Goal: Task Accomplishment & Management: Use online tool/utility

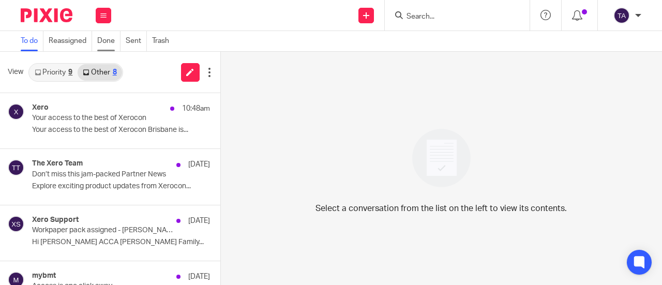
click at [106, 49] on link "Done" at bounding box center [108, 41] width 23 height 20
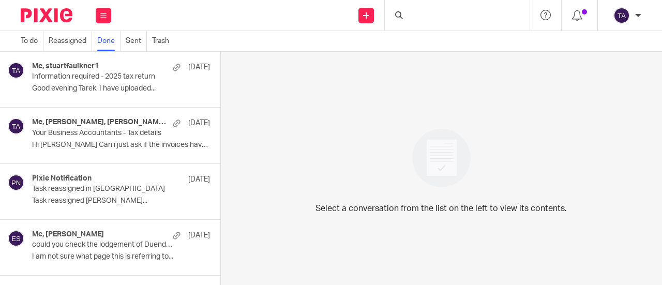
click at [391, 12] on div at bounding box center [457, 15] width 145 height 31
click at [428, 16] on div at bounding box center [457, 15] width 145 height 31
click at [399, 20] on div at bounding box center [457, 15] width 145 height 31
click at [409, 19] on div at bounding box center [457, 15] width 145 height 31
click at [407, 18] on div at bounding box center [457, 15] width 145 height 31
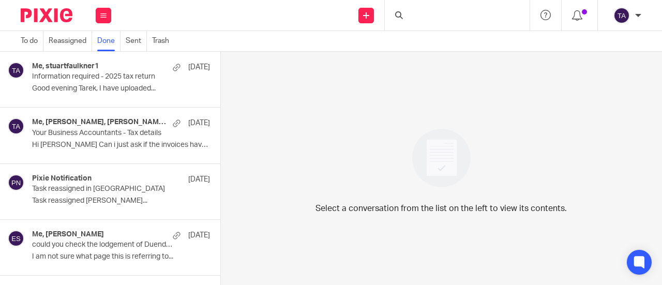
click at [397, 16] on icon at bounding box center [399, 15] width 8 height 8
click at [404, 13] on div at bounding box center [400, 15] width 10 height 8
click at [100, 18] on button at bounding box center [104, 16] width 16 height 16
click at [104, 61] on link "Email" at bounding box center [98, 62] width 19 height 7
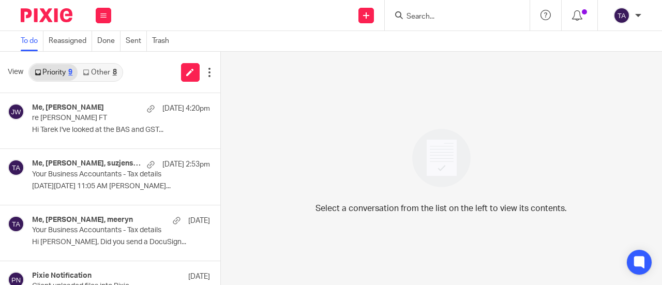
click at [398, 15] on icon at bounding box center [399, 15] width 8 height 8
click at [440, 18] on input "Search" at bounding box center [451, 16] width 93 height 9
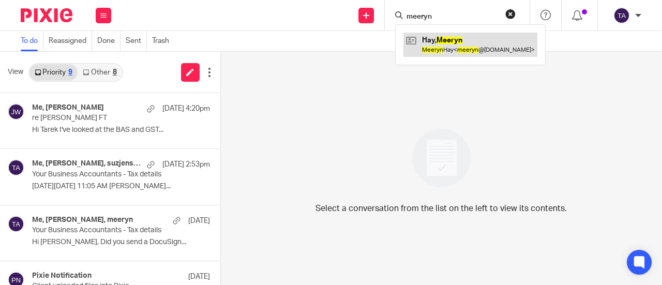
type input "meeryn"
click at [442, 40] on link at bounding box center [470, 45] width 134 height 24
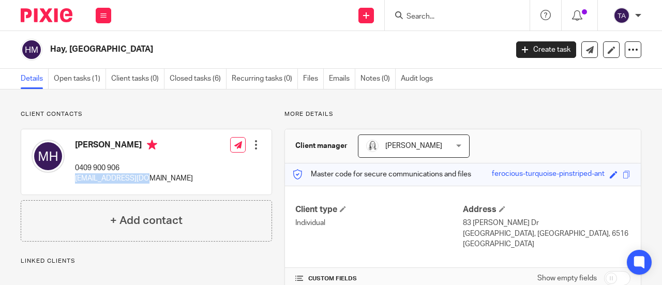
drag, startPoint x: 144, startPoint y: 181, endPoint x: 71, endPoint y: 181, distance: 72.9
click at [71, 181] on div "Meeryn Hay 0409 900 906 meeryn@live.com.au Edit contact Create client from cont…" at bounding box center [146, 161] width 250 height 65
click at [71, 181] on div "Meeryn Hay 0409 900 906 meeryn@live.com.au" at bounding box center [112, 161] width 161 height 55
click at [148, 168] on div "Meeryn Hay 0409 900 906 meeryn@live.com.au Edit contact Create client from cont…" at bounding box center [146, 161] width 250 height 65
click at [105, 20] on button at bounding box center [104, 16] width 16 height 16
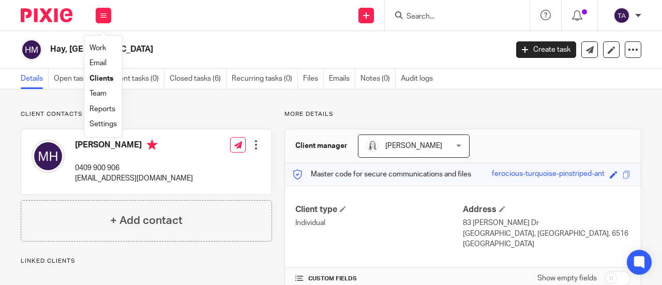
click at [100, 49] on link "Work" at bounding box center [97, 47] width 17 height 7
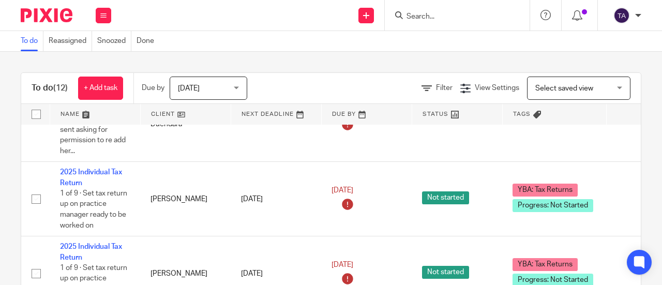
scroll to position [674, 0]
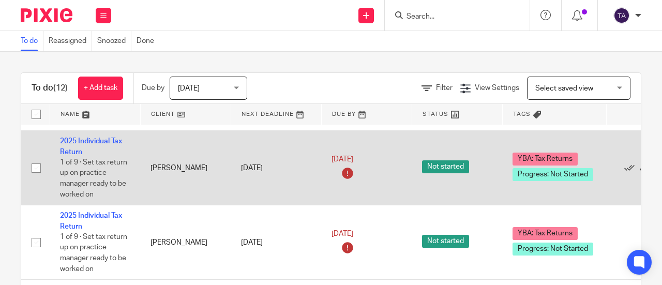
click at [168, 186] on td "[PERSON_NAME]" at bounding box center [185, 168] width 91 height 74
click at [444, 173] on span "Not started" at bounding box center [445, 166] width 47 height 13
click at [99, 155] on link "2025 Individual Tax Return" at bounding box center [91, 147] width 62 height 18
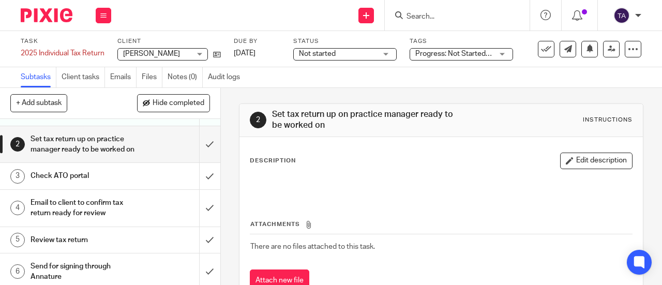
scroll to position [29, 0]
click at [117, 158] on h1 "Set tax return up on practice manager ready to be worked on" at bounding box center [84, 145] width 106 height 26
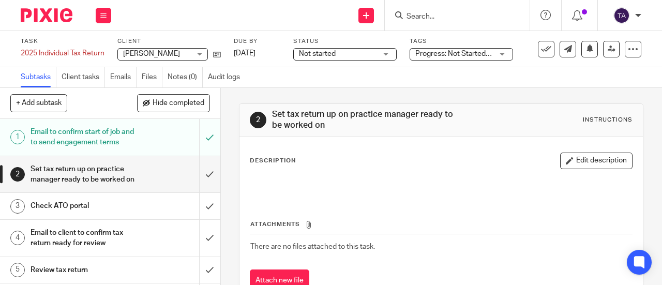
click at [359, 54] on span "Not started" at bounding box center [338, 54] width 78 height 11
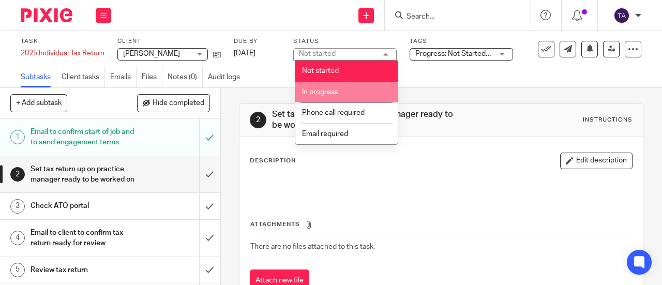
click at [347, 91] on li "In progress" at bounding box center [346, 92] width 102 height 21
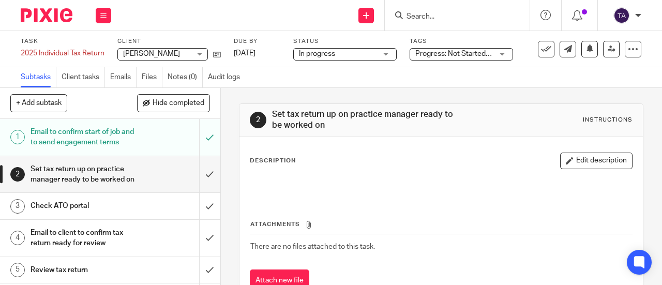
click at [451, 57] on span "Progress: Not Started + 1" at bounding box center [454, 54] width 78 height 11
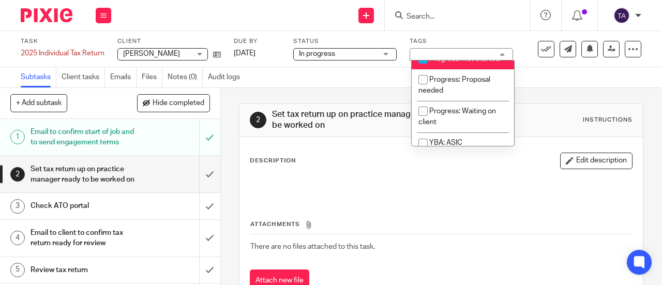
scroll to position [191, 0]
click at [425, 68] on input "checkbox" at bounding box center [423, 59] width 20 height 20
checkbox input "false"
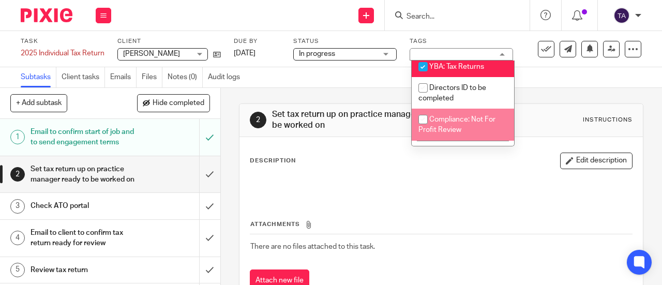
scroll to position [434, 0]
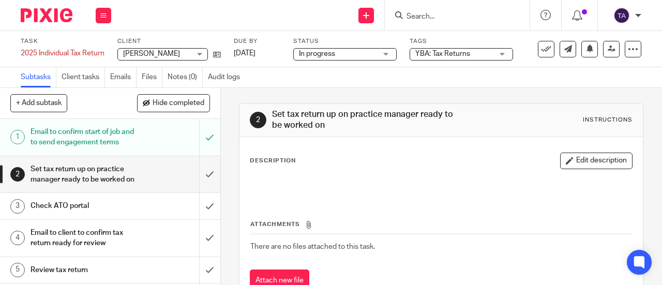
click at [528, 79] on div "Subtasks Client tasks Emails Files Notes (0) Audit logs" at bounding box center [331, 77] width 662 height 21
click at [99, 17] on button at bounding box center [104, 16] width 16 height 16
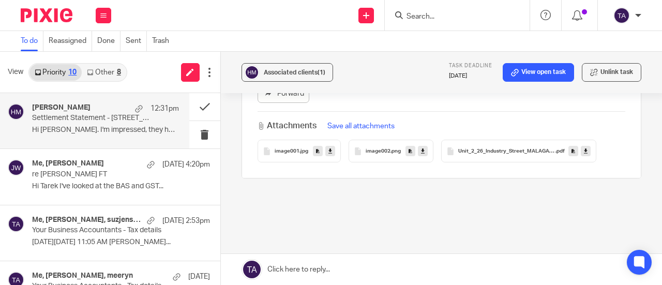
scroll to position [590, 0]
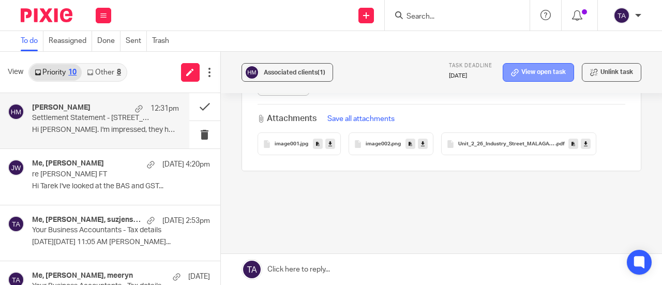
click at [524, 77] on link "View open task" at bounding box center [538, 72] width 71 height 19
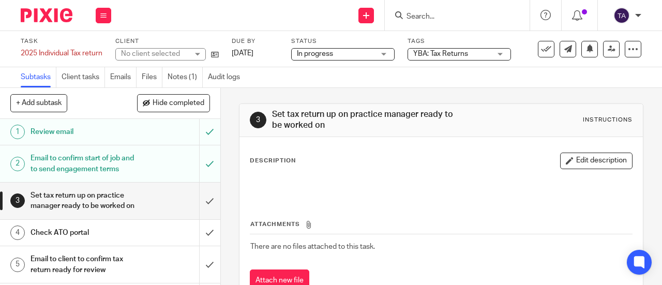
scroll to position [39, 0]
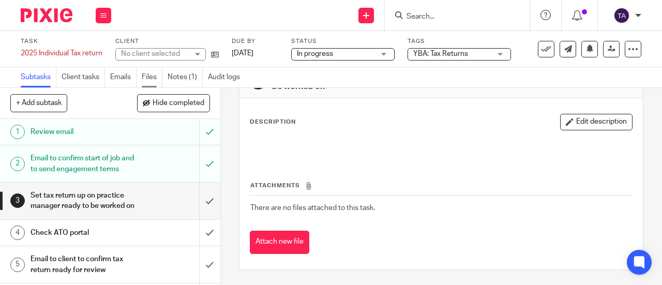
click at [154, 78] on link "Files" at bounding box center [152, 77] width 21 height 20
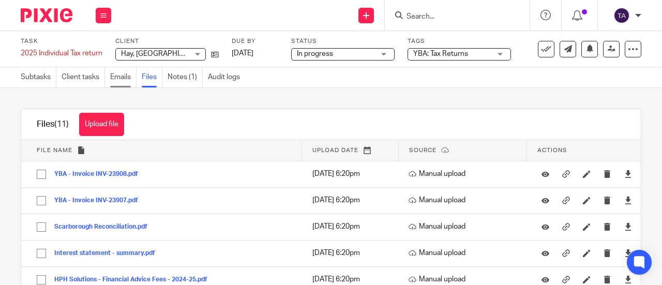
click at [129, 78] on link "Emails" at bounding box center [123, 77] width 26 height 20
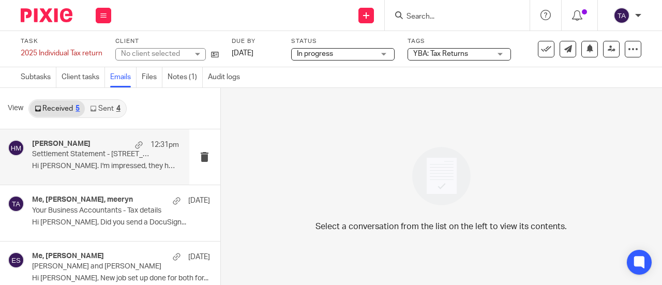
click at [89, 175] on div "[PERSON_NAME] 12:31pm Settlement Statement - 2/[GEOGRAPHIC_DATA] Malaga Hi Tare…" at bounding box center [94, 156] width 189 height 55
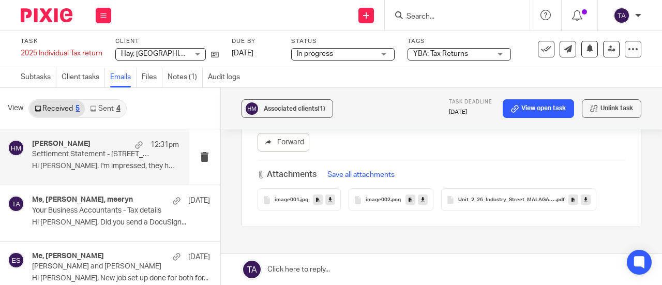
scroll to position [570, 0]
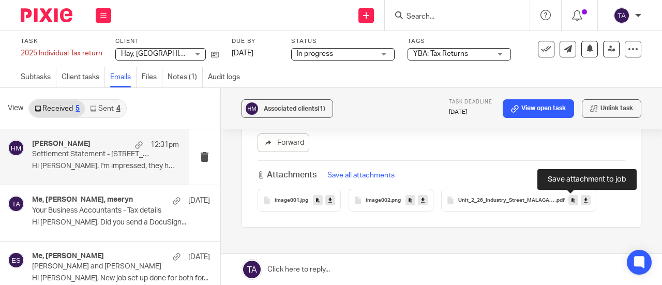
click at [572, 201] on icon at bounding box center [574, 201] width 4 height 8
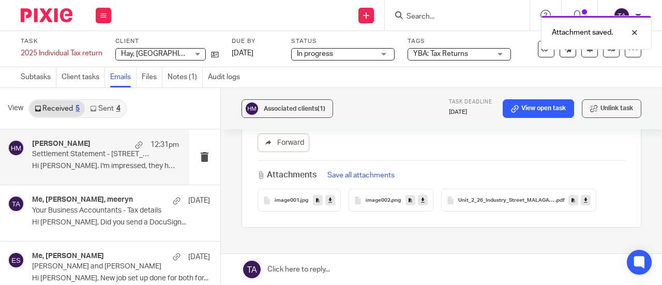
click at [490, 198] on span "Unit_2_26_Industry_Street_MALAGA_(2004_0563-20250918121918)" at bounding box center [506, 201] width 97 height 6
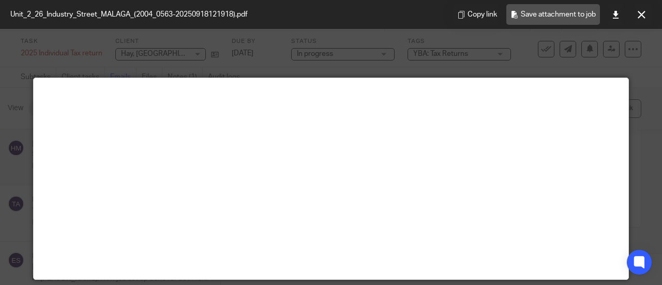
click at [573, 9] on span "Save attachment to job" at bounding box center [558, 14] width 75 height 12
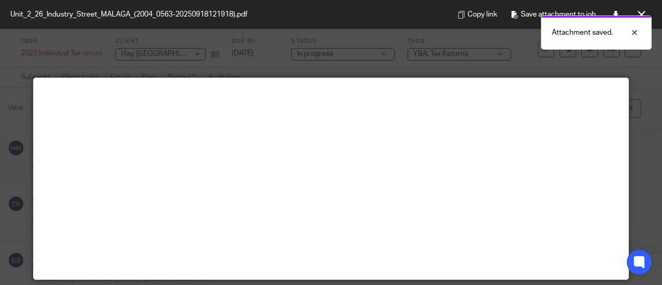
click at [642, 13] on div "Attachment saved." at bounding box center [491, 29] width 321 height 39
click at [637, 34] on div at bounding box center [627, 32] width 28 height 12
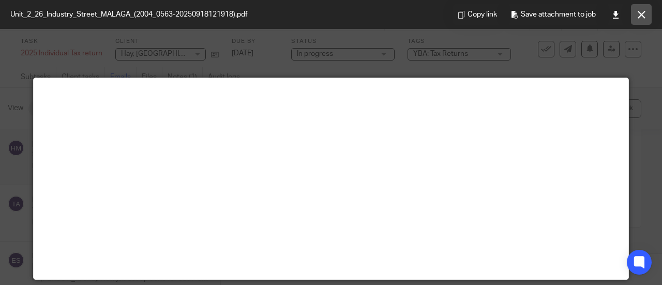
click at [637, 14] on button at bounding box center [641, 14] width 21 height 21
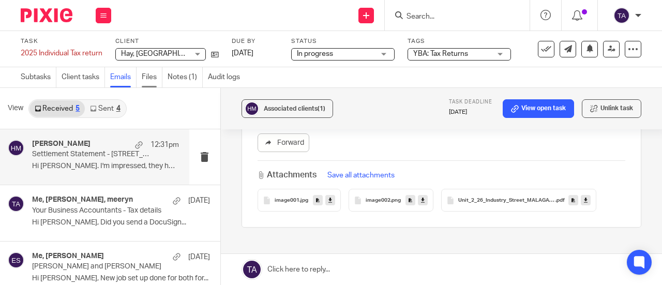
click at [157, 75] on link "Files" at bounding box center [152, 77] width 21 height 20
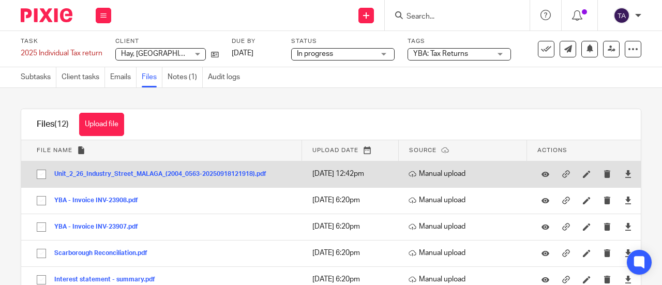
click at [213, 171] on button "Unit_2_26_Industry_Street_MALAGA_(2004_0563-20250918121918).pdf" at bounding box center [164, 174] width 220 height 7
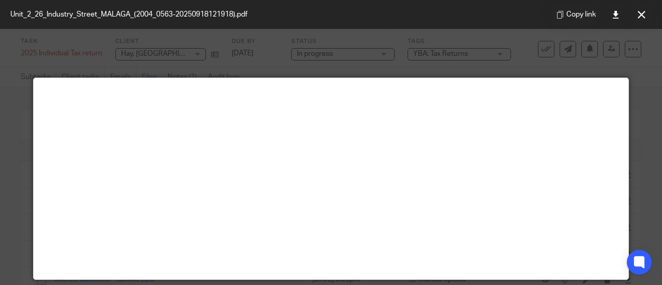
drag, startPoint x: 269, startPoint y: 50, endPoint x: 69, endPoint y: -51, distance: 223.4
click at [69, 0] on html "Work Email Clients Team Reports Work Email Clients Team Reports Settings Send n…" at bounding box center [331, 142] width 662 height 285
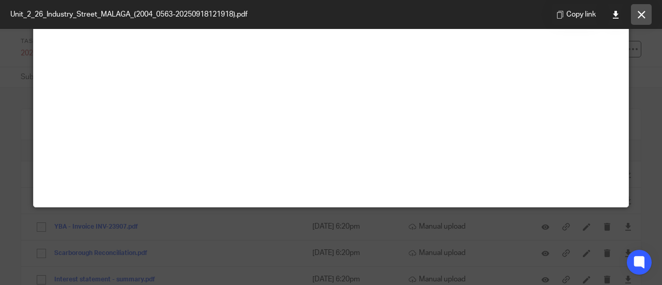
click at [640, 19] on button at bounding box center [641, 14] width 21 height 21
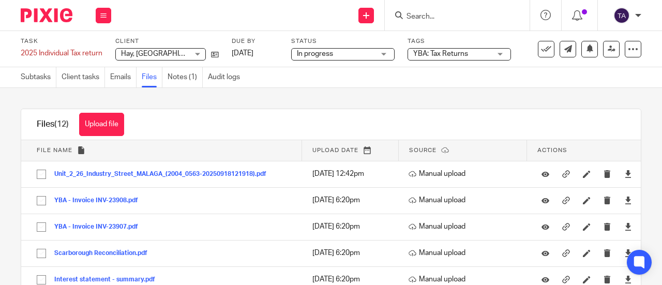
click at [174, 136] on div "Files (12) Upload file Download selected Delete selected" at bounding box center [331, 124] width 620 height 31
click at [121, 82] on link "Emails" at bounding box center [123, 77] width 26 height 20
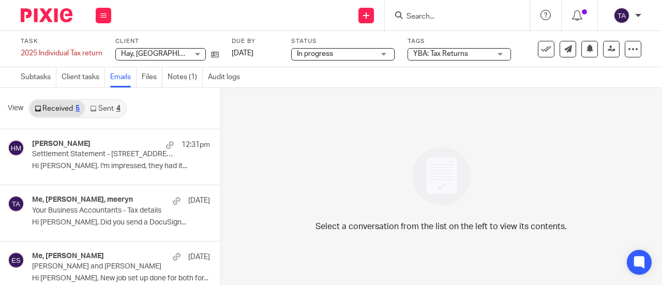
click at [104, 164] on p "Hi [PERSON_NAME]. I'm impressed, they had it..." at bounding box center [121, 166] width 178 height 9
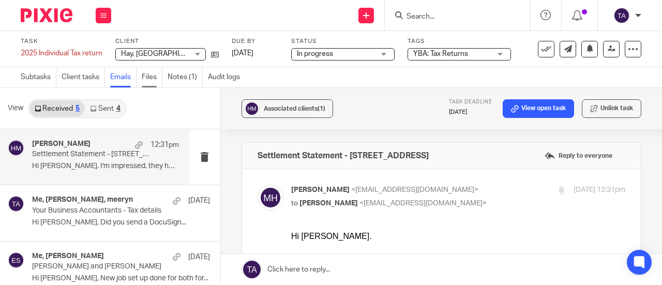
click at [153, 84] on link "Files" at bounding box center [152, 77] width 21 height 20
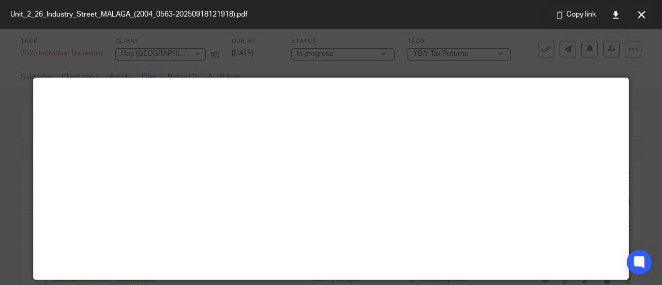
scroll to position [72, 0]
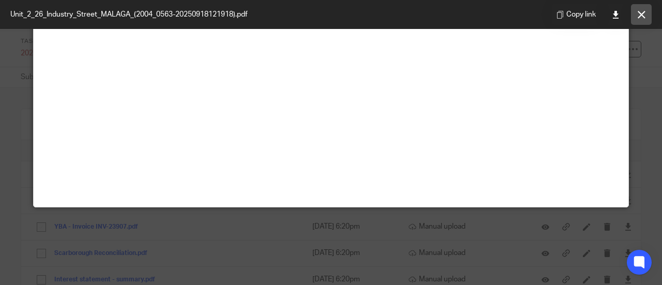
click at [641, 20] on button at bounding box center [641, 14] width 21 height 21
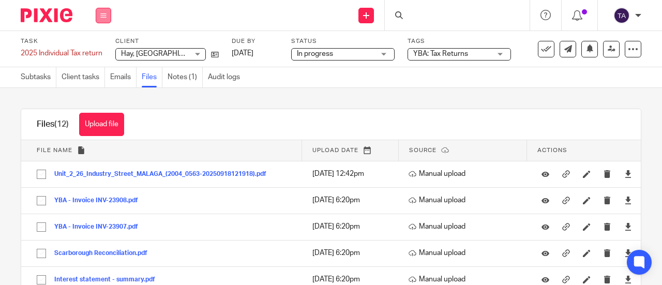
click at [97, 11] on button at bounding box center [104, 16] width 16 height 16
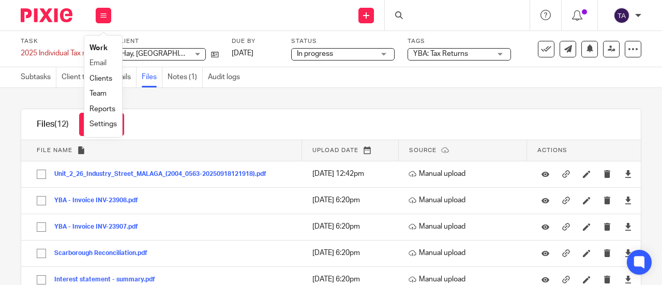
click at [101, 56] on li "Email" at bounding box center [102, 63] width 27 height 15
click at [102, 60] on link "Email" at bounding box center [97, 62] width 17 height 7
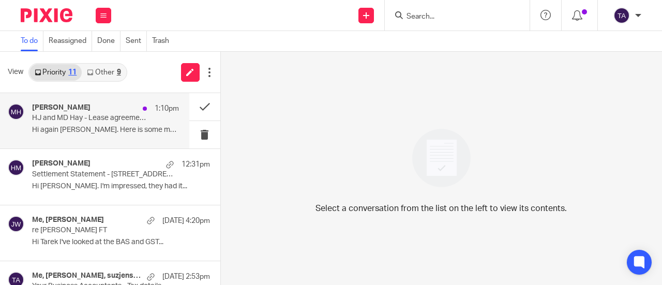
click at [141, 132] on p "Hi again [PERSON_NAME]. Here is some more..." at bounding box center [105, 130] width 147 height 9
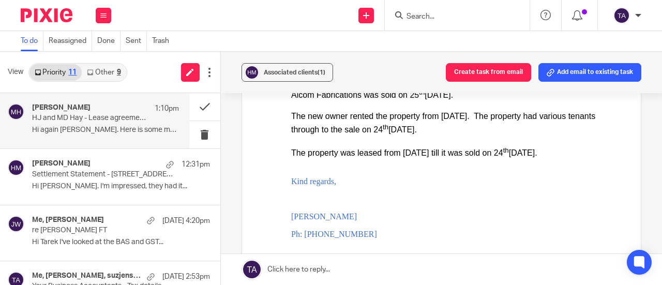
scroll to position [217, 0]
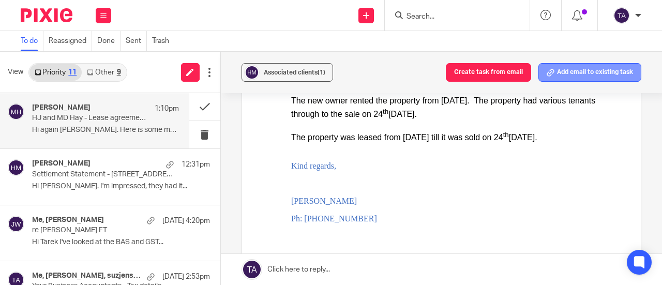
click at [568, 74] on button "Add email to existing task" at bounding box center [589, 72] width 103 height 19
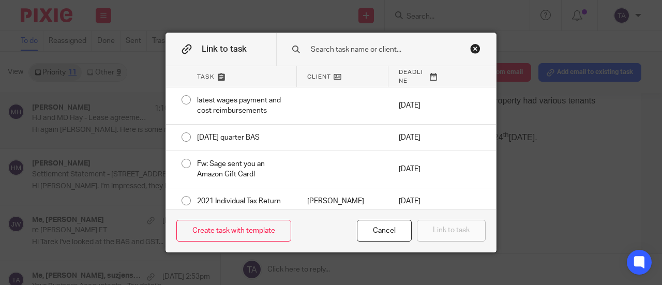
click at [346, 44] on input "text" at bounding box center [388, 49] width 157 height 11
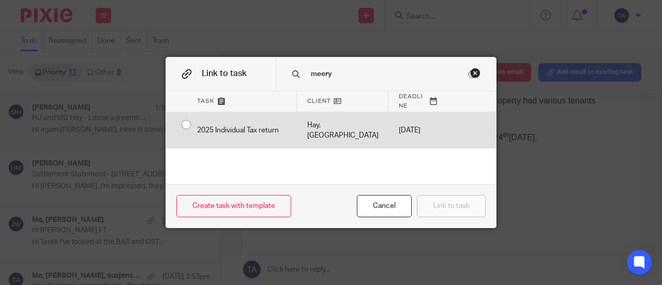
type input "meery"
click at [267, 131] on div "2025 Individual Tax return" at bounding box center [242, 130] width 110 height 37
radio input "true"
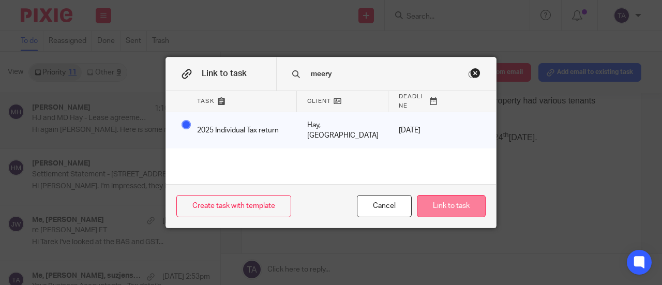
click at [444, 209] on button "Link to task" at bounding box center [451, 206] width 69 height 22
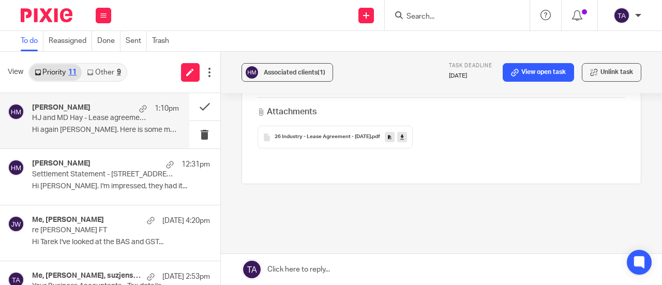
scroll to position [430, 0]
